Goal: Download file/media

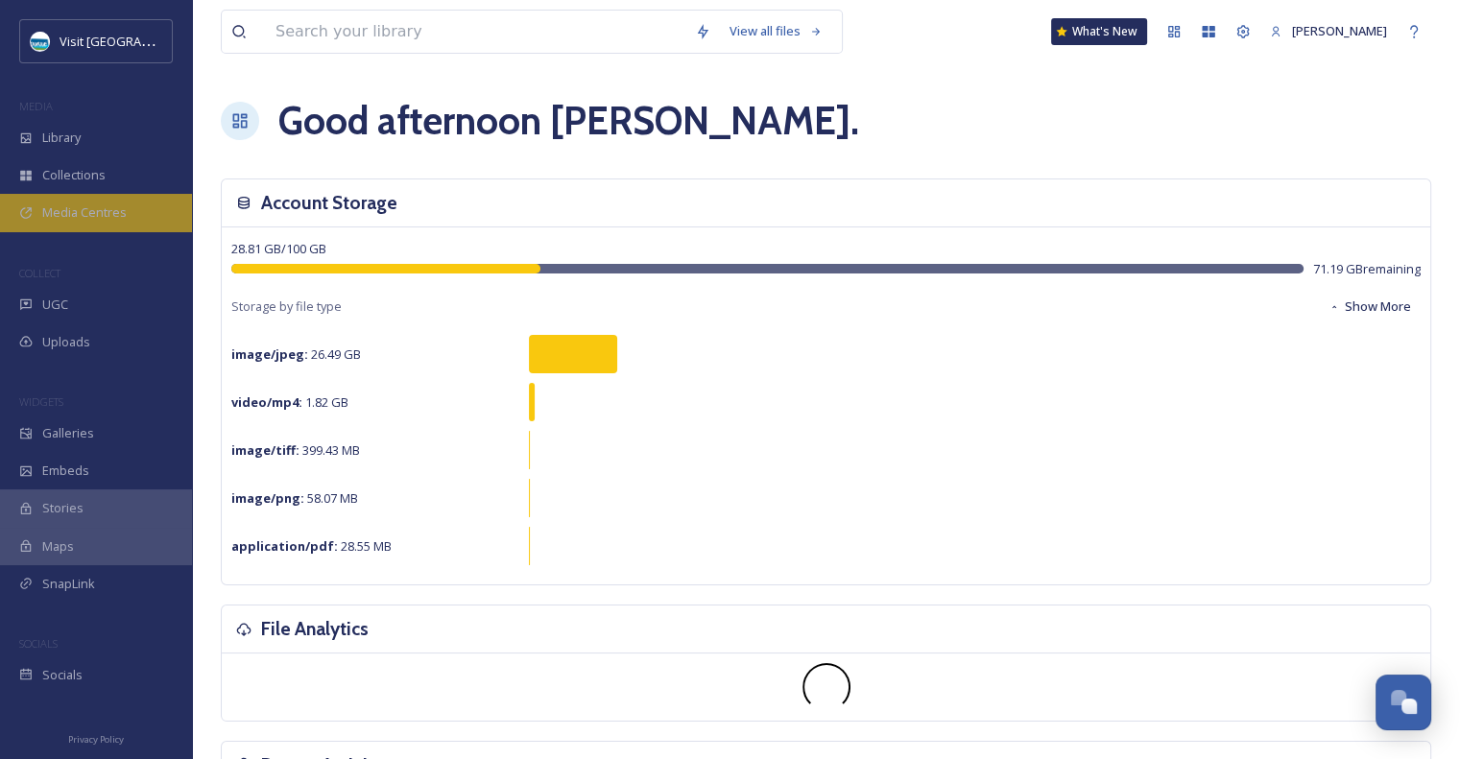
click at [80, 218] on span "Media Centres" at bounding box center [84, 212] width 84 height 18
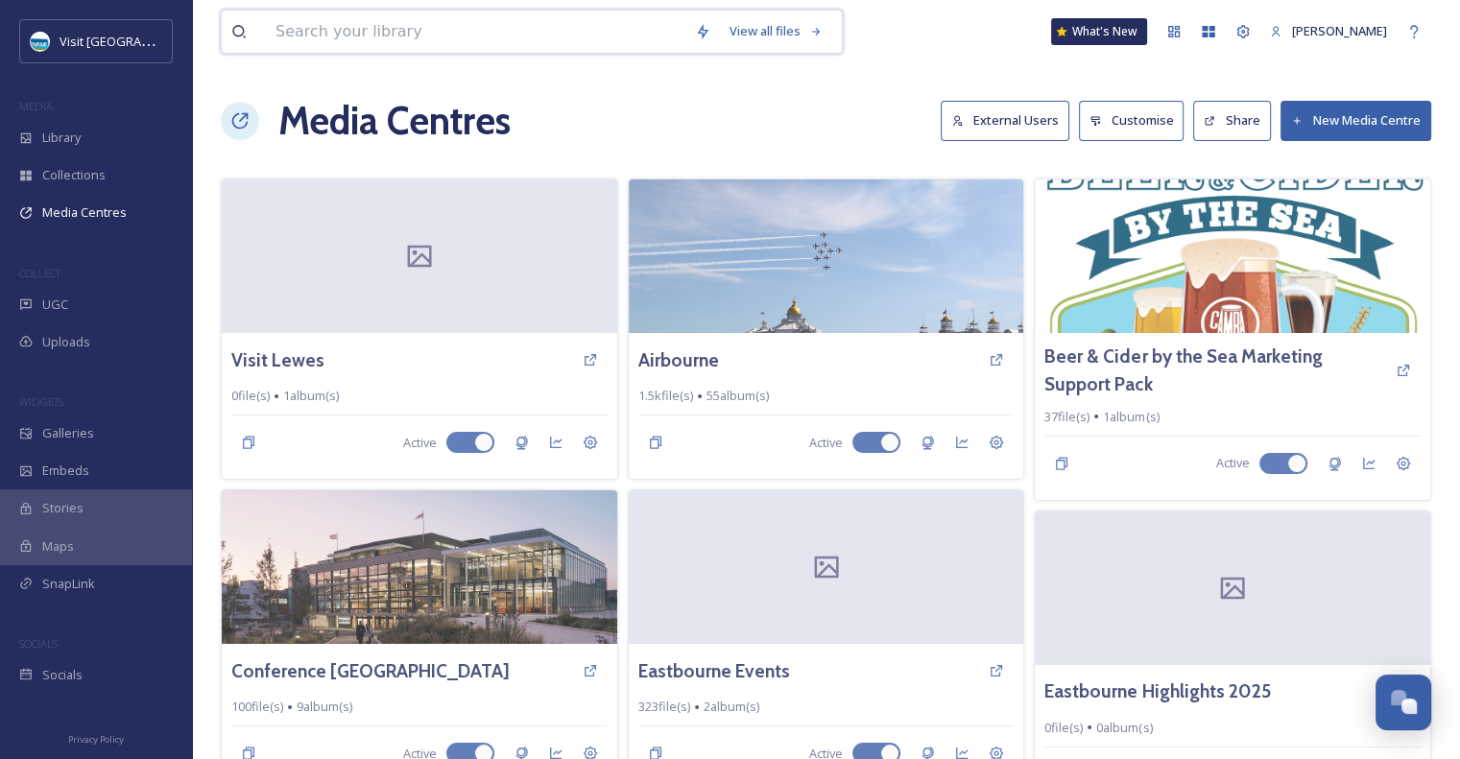
click at [502, 34] on input at bounding box center [475, 32] width 419 height 42
type input "seven sisters"
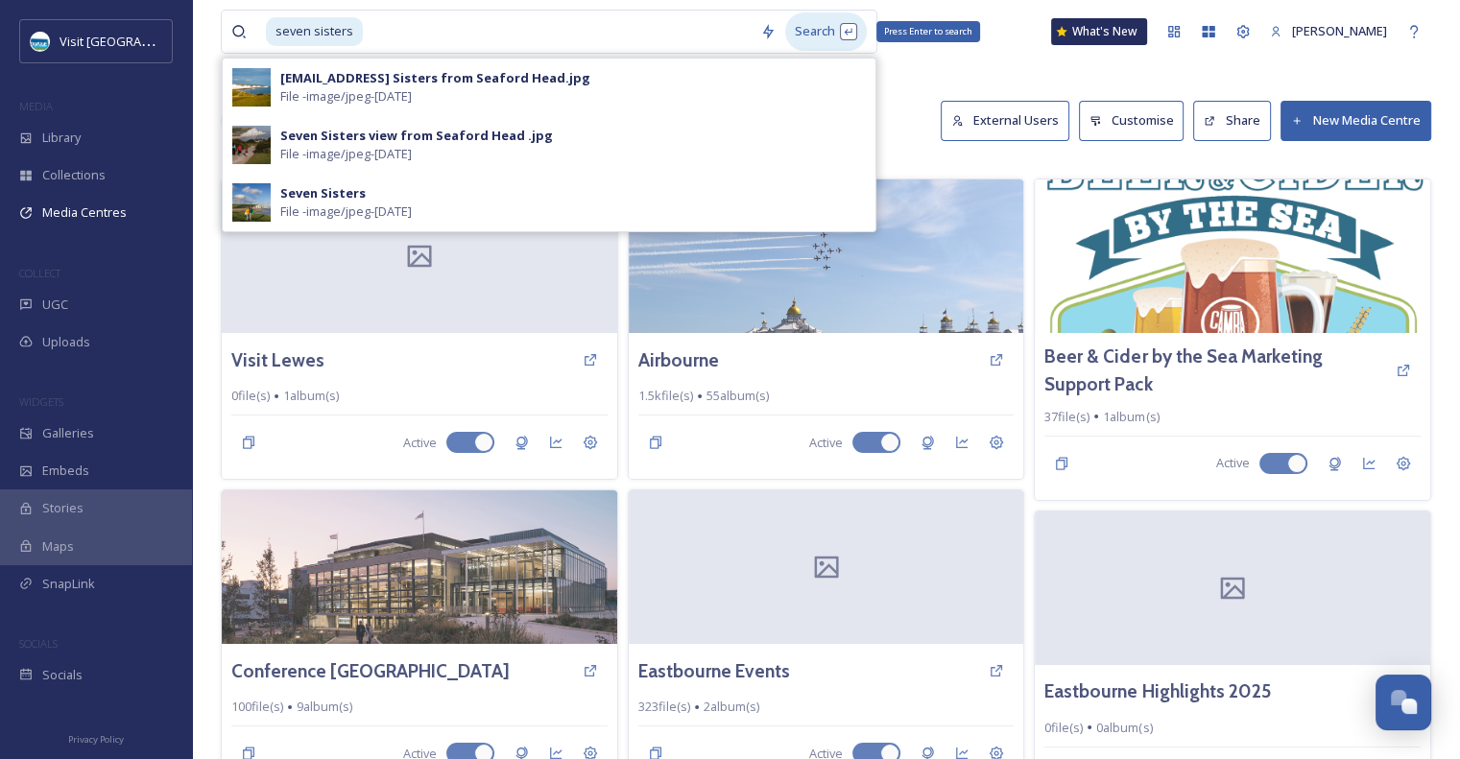
click at [813, 31] on div "Search Press Enter to search" at bounding box center [826, 30] width 82 height 37
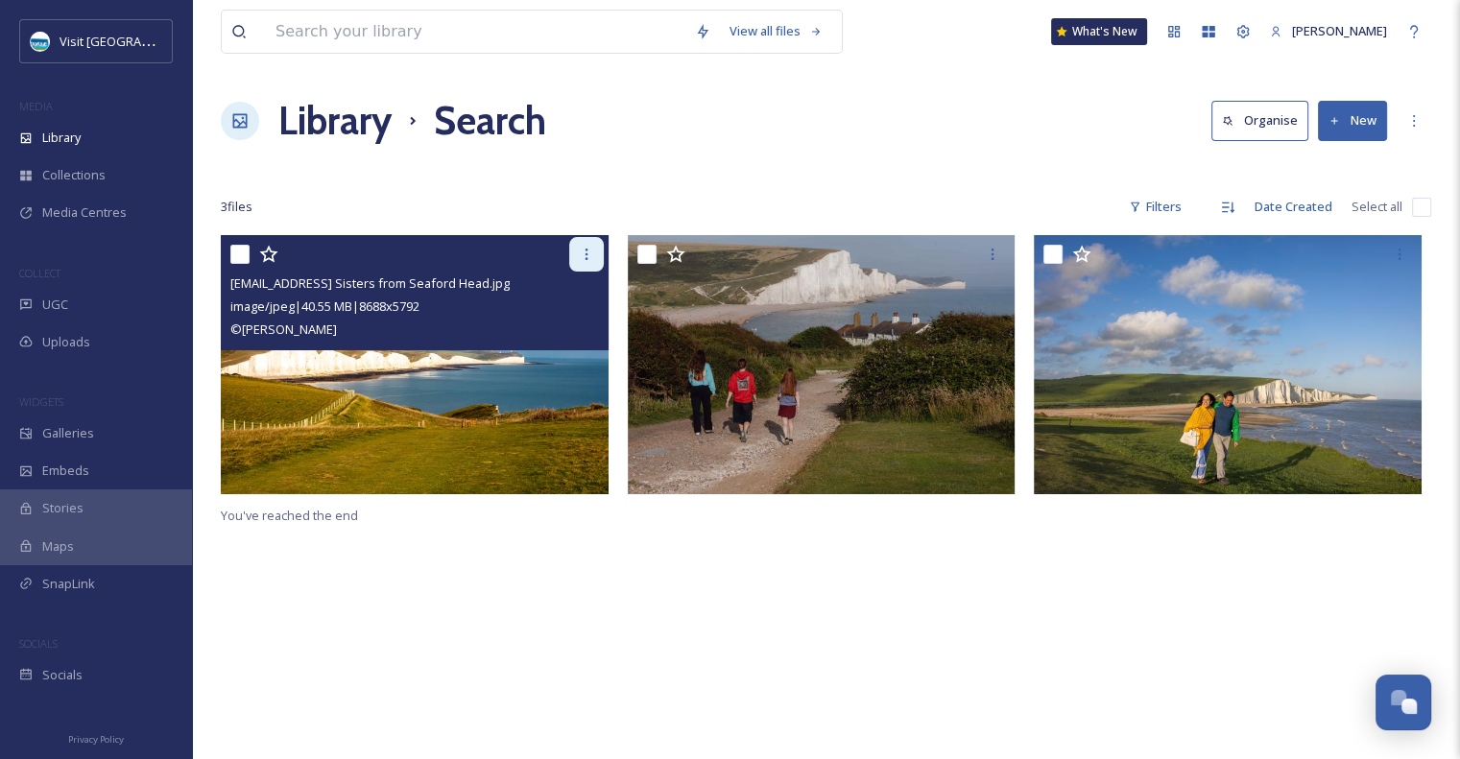
click at [583, 258] on icon at bounding box center [586, 254] width 15 height 15
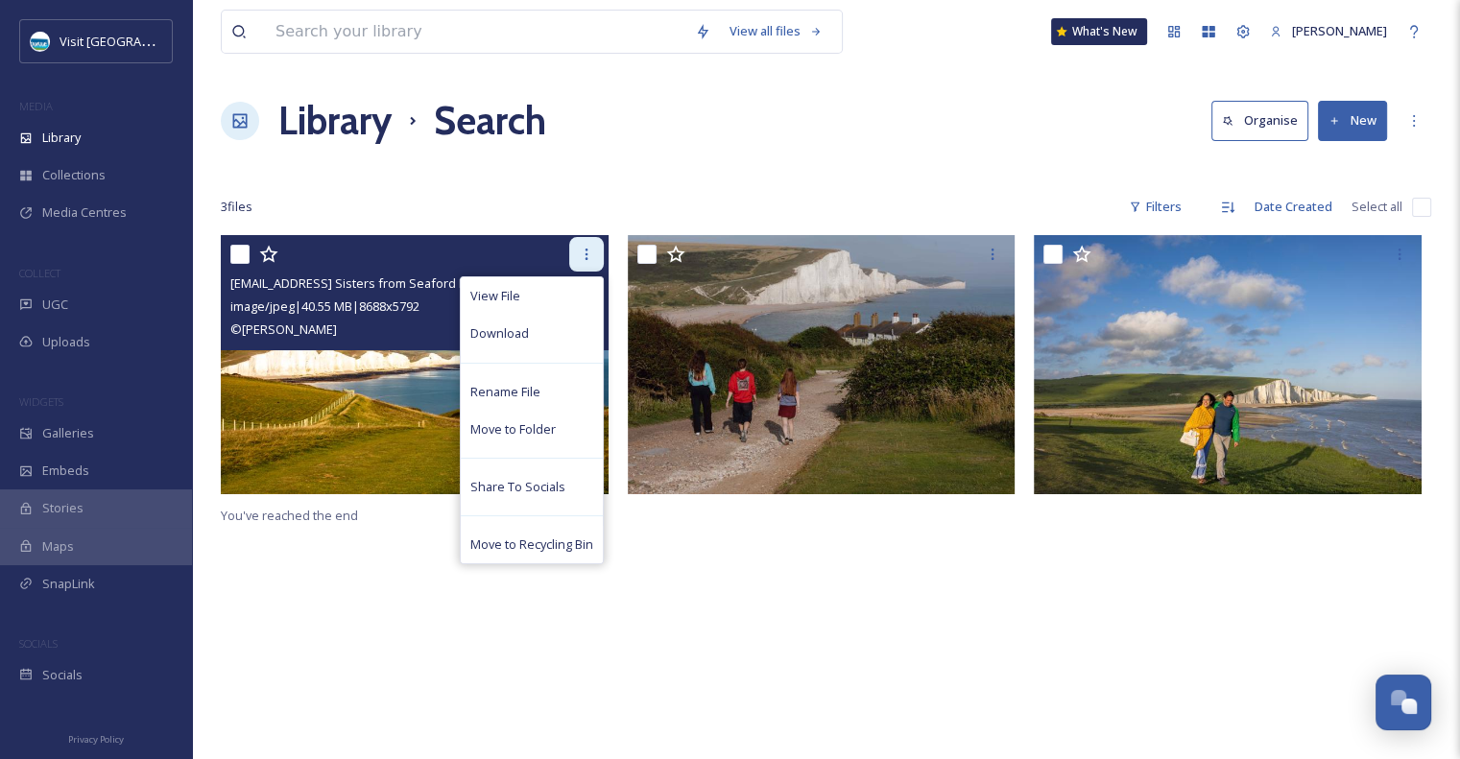
click at [583, 258] on icon at bounding box center [586, 254] width 15 height 15
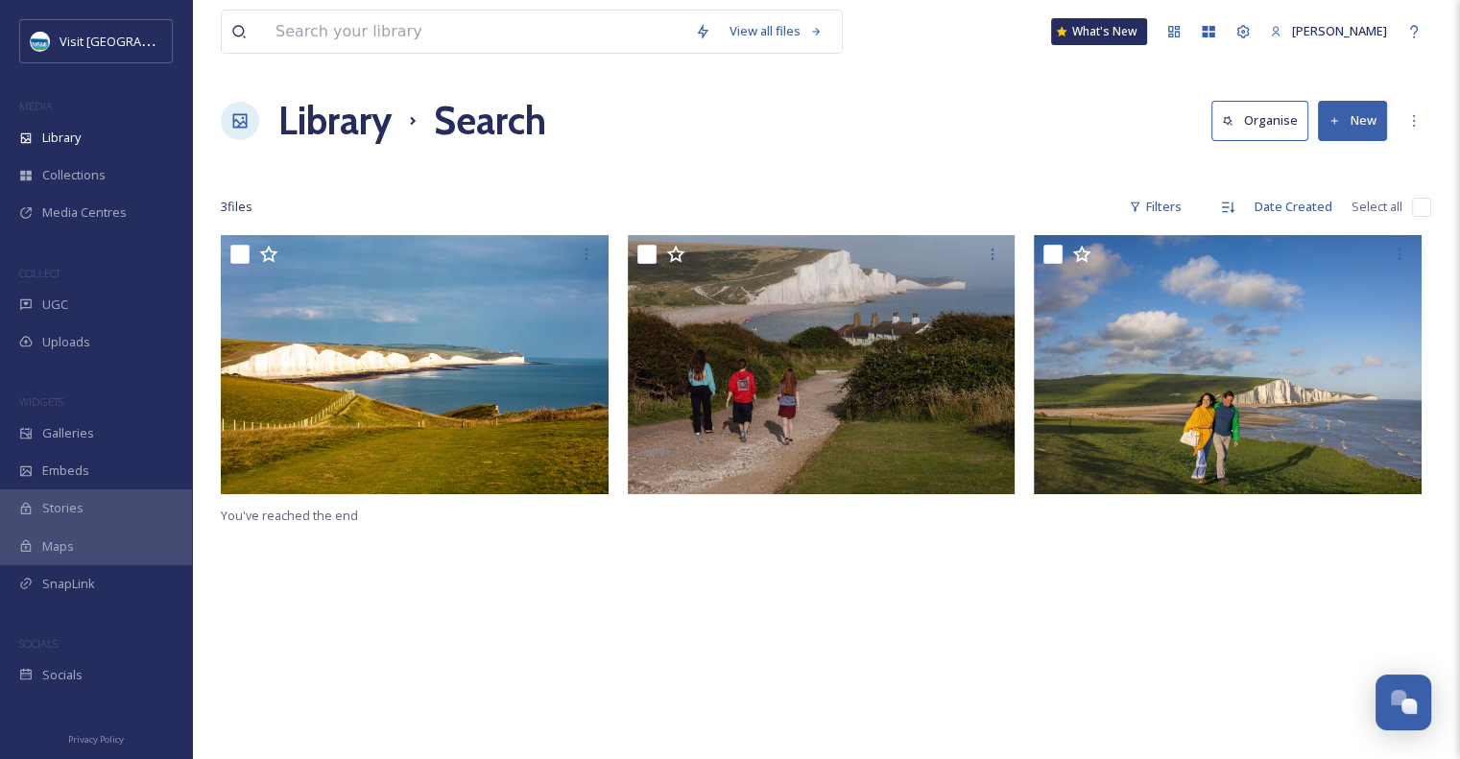
drag, startPoint x: 899, startPoint y: 641, endPoint x: 486, endPoint y: 521, distance: 430.8
click at [486, 521] on div "You've reached the end" at bounding box center [826, 614] width 1210 height 759
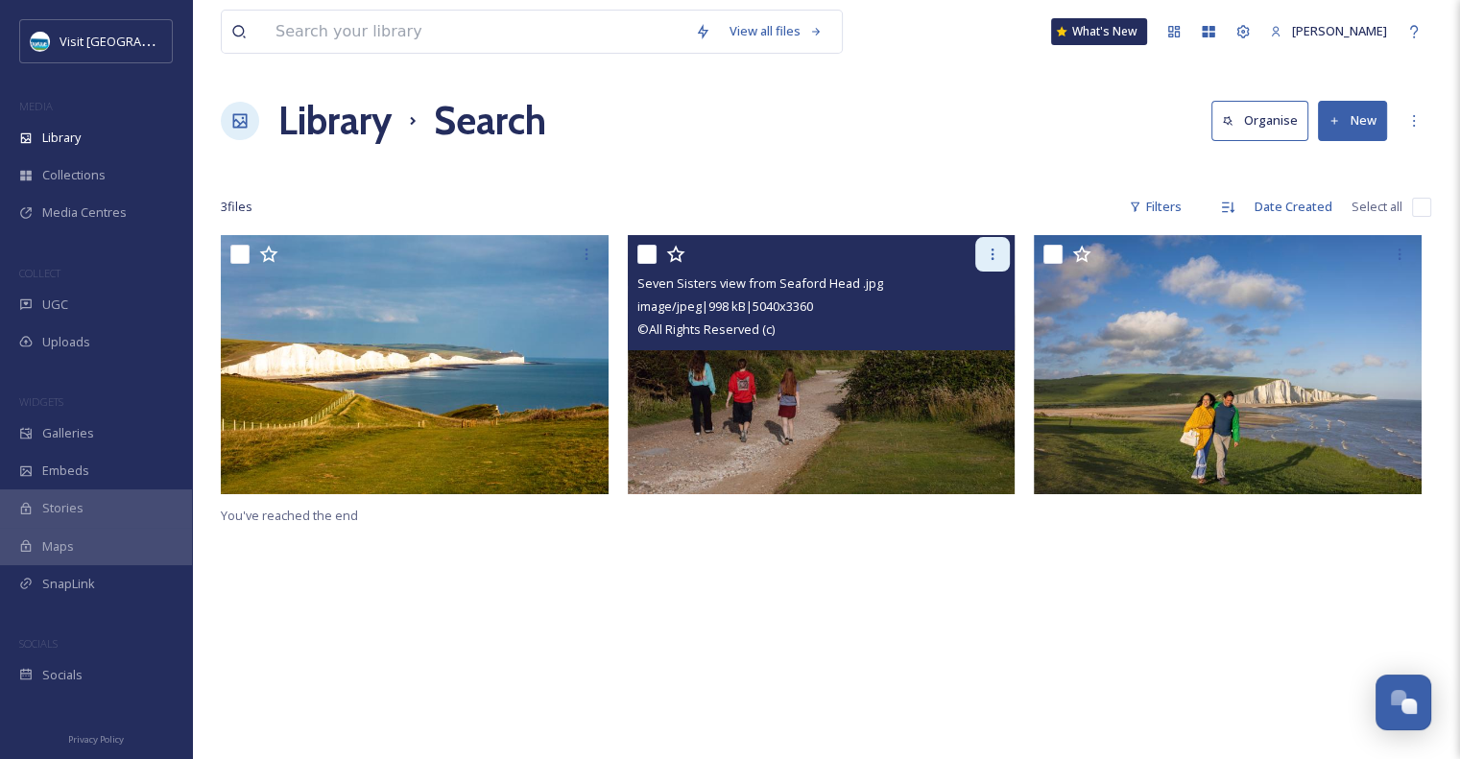
click at [994, 249] on icon at bounding box center [992, 254] width 15 height 15
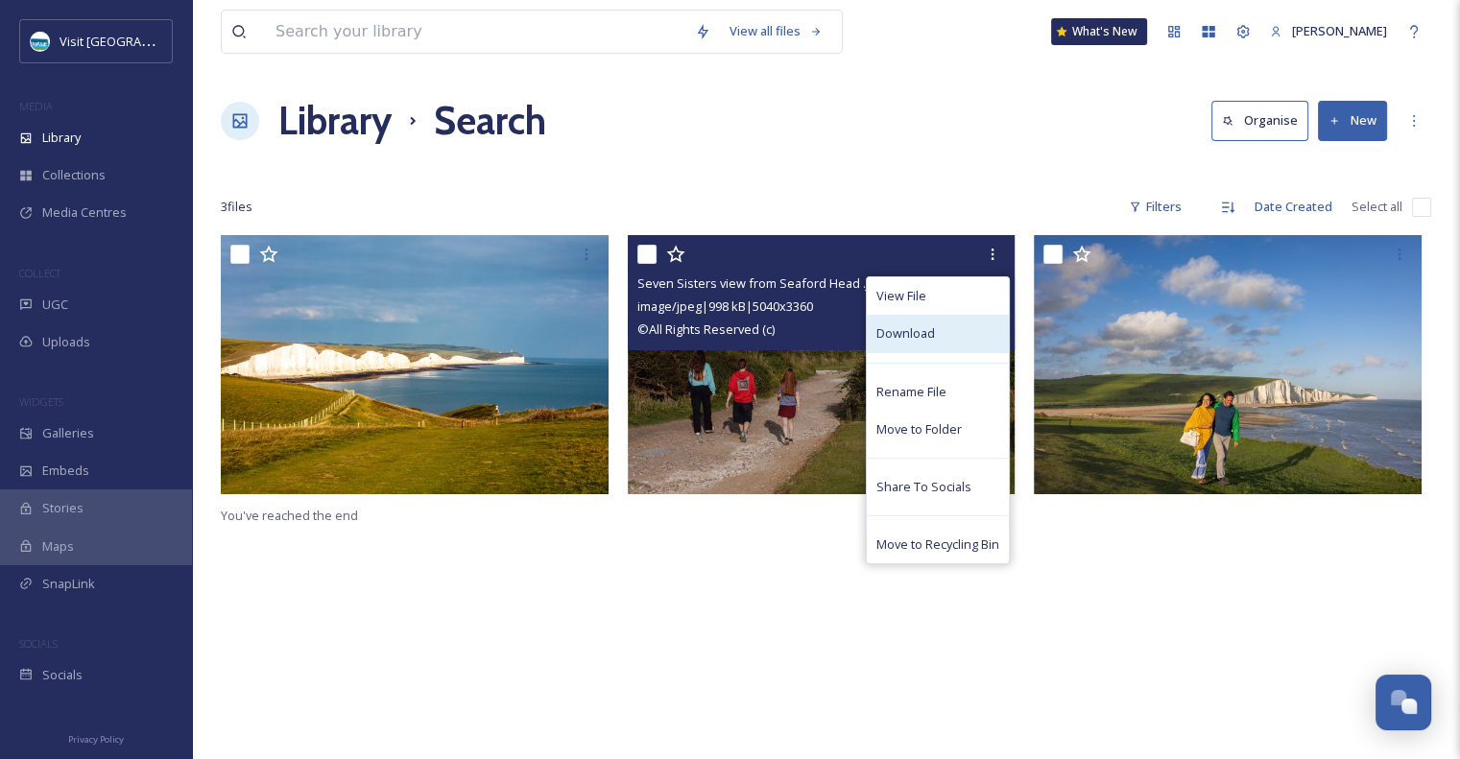
click at [936, 339] on div "Download" at bounding box center [938, 333] width 142 height 37
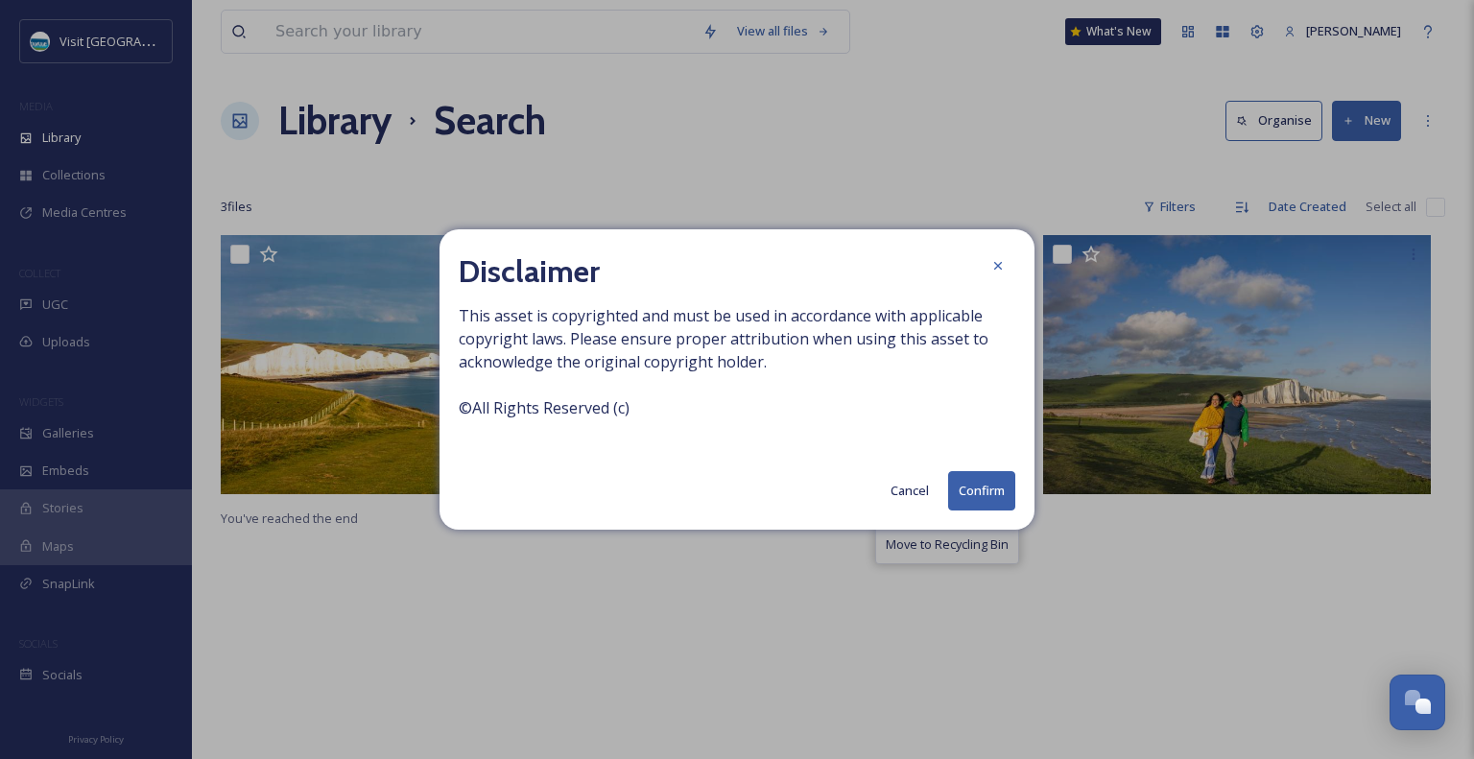
click at [997, 506] on button "Confirm" at bounding box center [981, 490] width 67 height 39
